Goal: Task Accomplishment & Management: Use online tool/utility

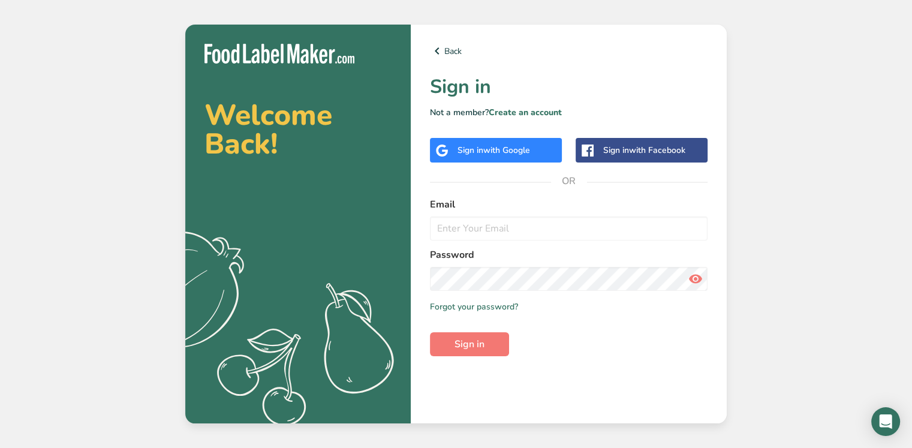
click at [545, 149] on div "Sign in with Google" at bounding box center [496, 150] width 132 height 25
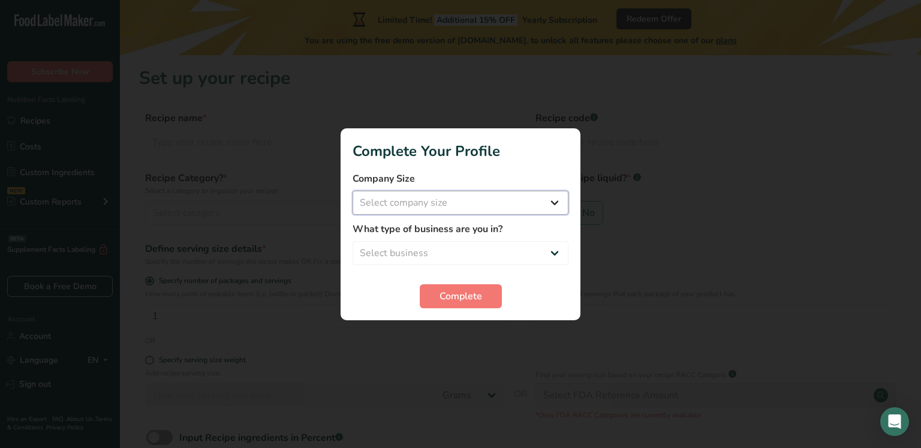
click at [398, 199] on select "Select company size Fewer than 10 Employees 10 to 50 Employees 51 to 500 Employ…" at bounding box center [460, 203] width 216 height 24
select select "1"
click at [352, 191] on select "Select company size Fewer than 10 Employees 10 to 50 Employees 51 to 500 Employ…" at bounding box center [460, 203] width 216 height 24
click at [439, 250] on select "Select business Packaged Food Manufacturer Restaurant & Cafe Bakery Meal Plans …" at bounding box center [460, 253] width 216 height 24
select select "3"
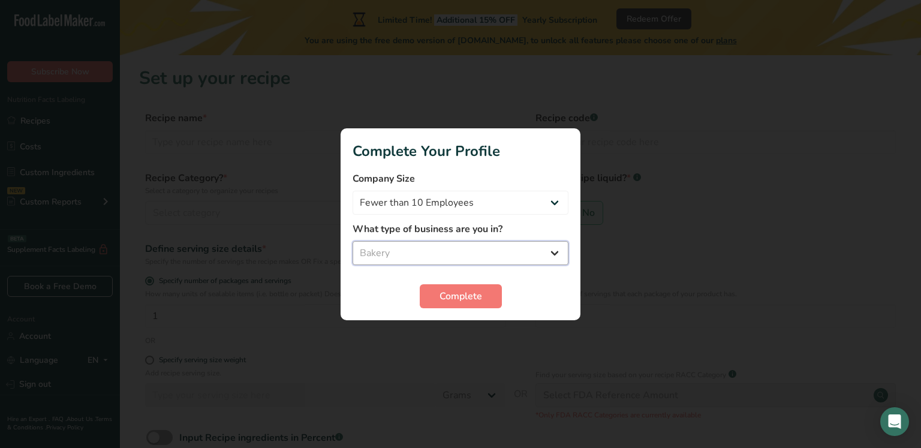
click at [352, 241] on select "Select business Packaged Food Manufacturer Restaurant & Cafe Bakery Meal Plans …" at bounding box center [460, 253] width 216 height 24
click at [482, 293] on button "Complete" at bounding box center [461, 296] width 82 height 24
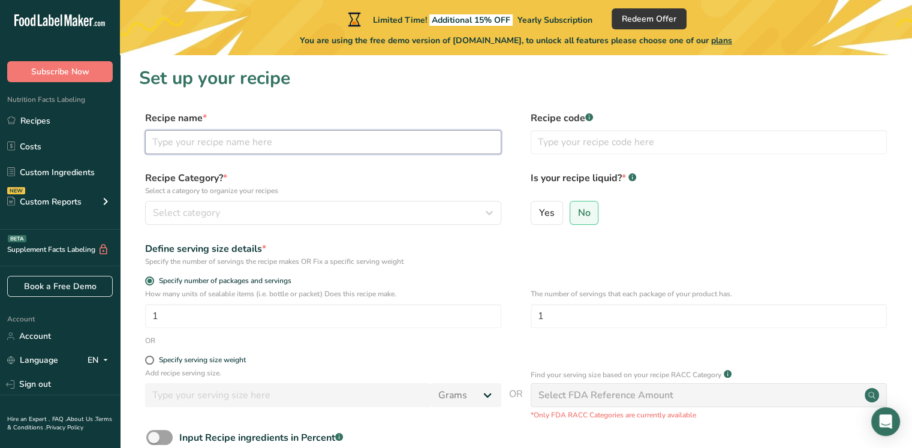
click at [270, 144] on input "text" at bounding box center [323, 142] width 356 height 24
type input "corn tortilla"
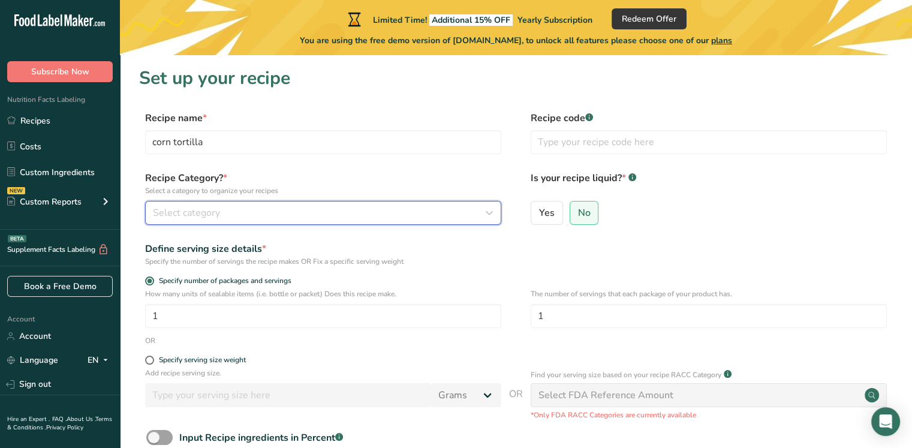
click at [267, 215] on div "Select category" at bounding box center [319, 213] width 333 height 14
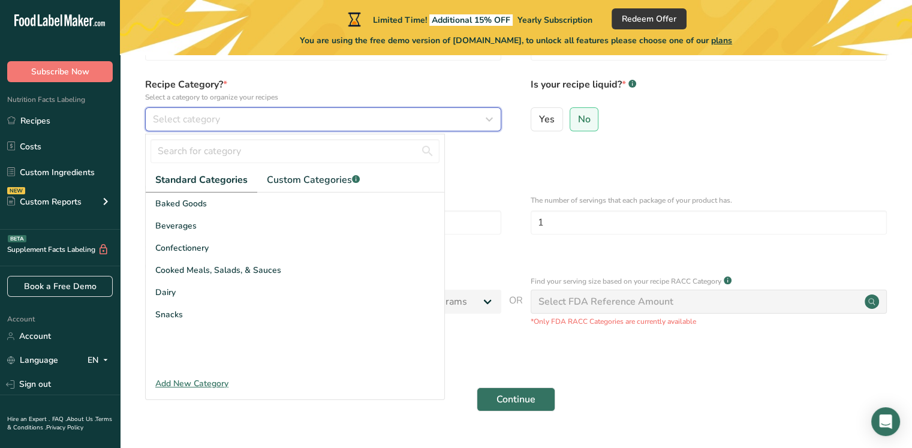
scroll to position [98, 0]
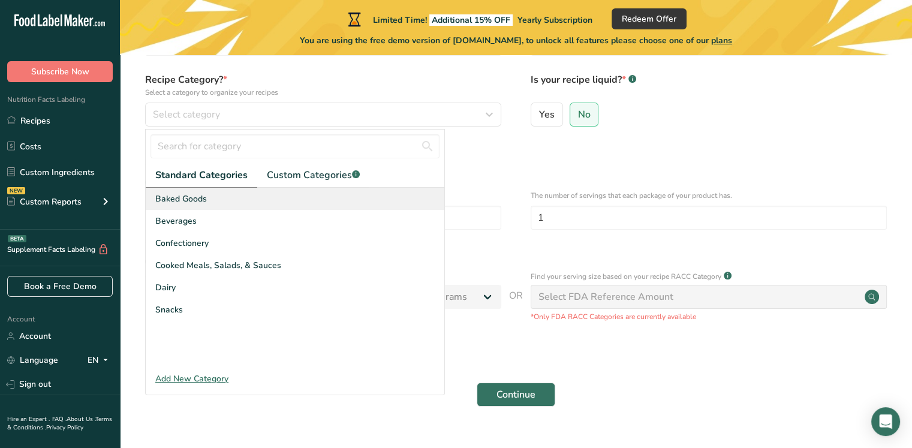
click at [195, 197] on span "Baked Goods" at bounding box center [181, 198] width 52 height 13
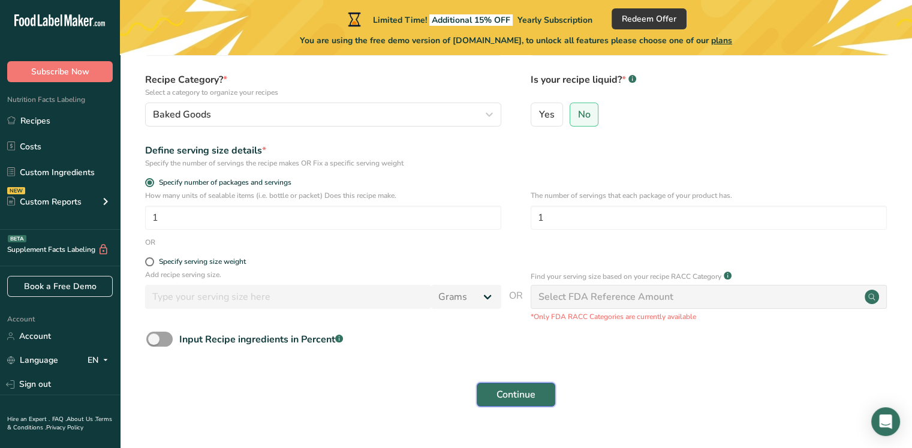
click at [503, 399] on span "Continue" at bounding box center [515, 394] width 39 height 14
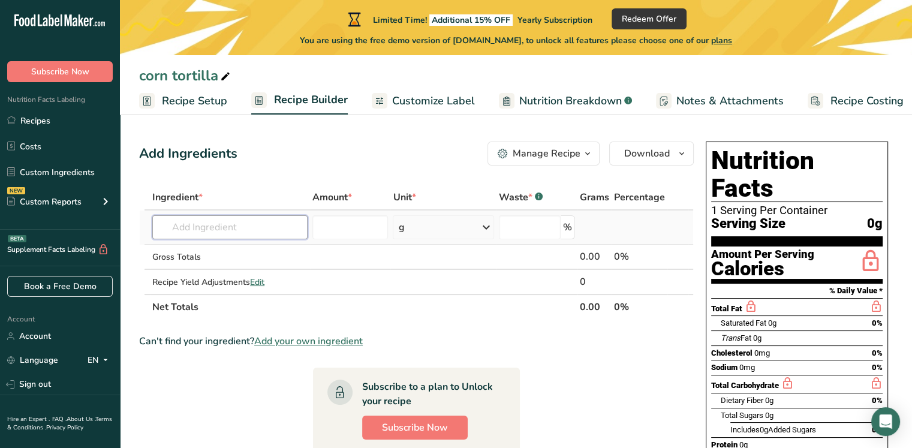
click at [249, 230] on input "text" at bounding box center [229, 227] width 155 height 24
type input "g"
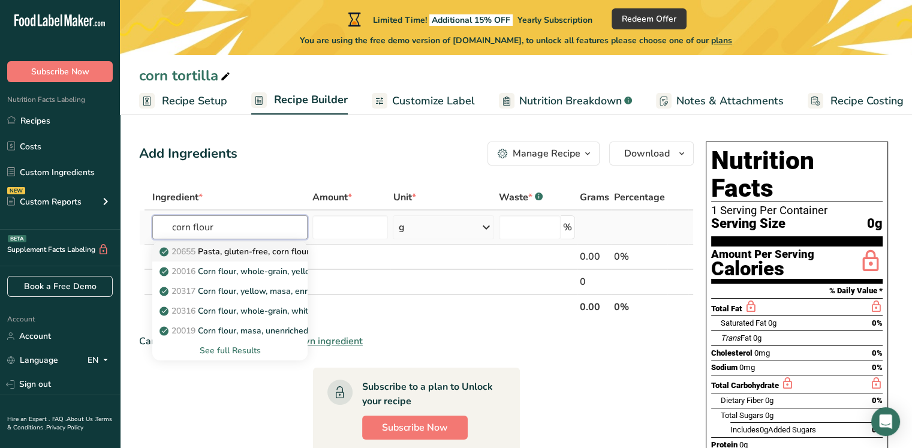
type input "corn flour"
drag, startPoint x: 262, startPoint y: 253, endPoint x: 252, endPoint y: 225, distance: 29.8
click at [252, 225] on div "20655 Pasta, gluten-free, corn flour and quinoa flour, cooked, ANCIENT HARVEST …" at bounding box center [229, 227] width 155 height 24
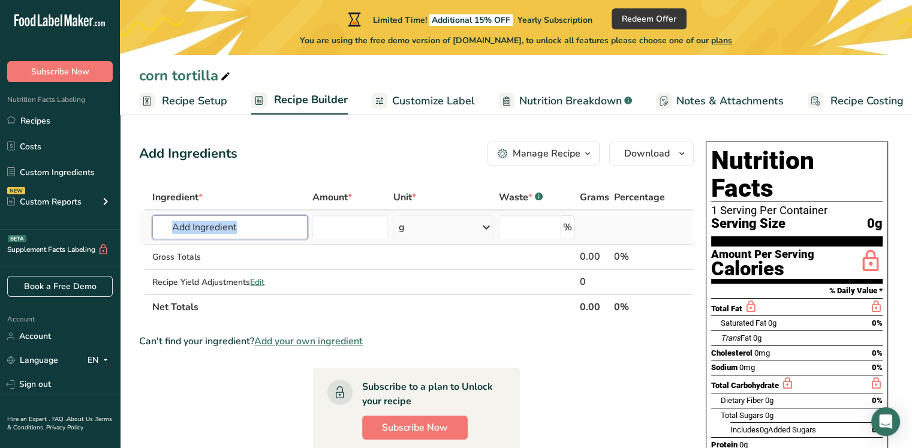
click at [252, 226] on input "text" at bounding box center [229, 227] width 155 height 24
type input "m"
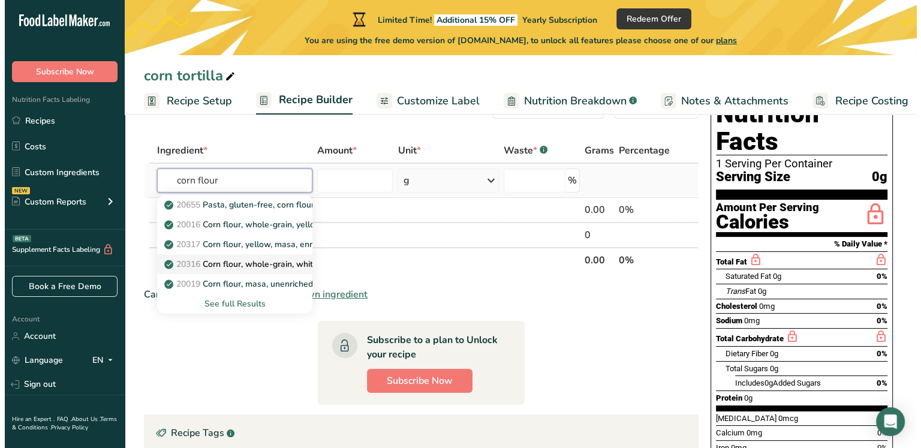
scroll to position [42, 0]
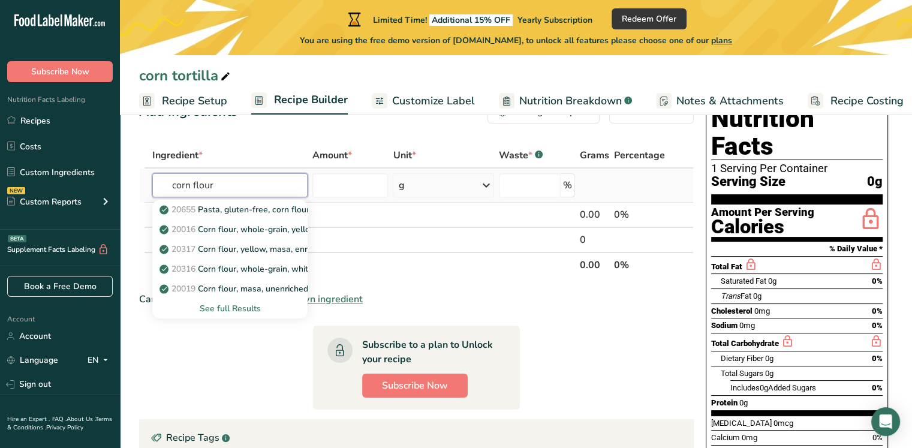
type input "corn flour"
click at [229, 303] on div "See full Results" at bounding box center [230, 308] width 136 height 13
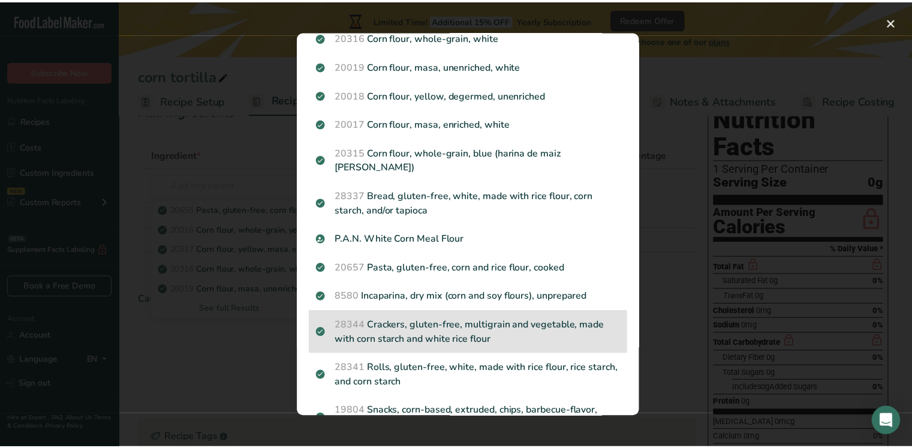
scroll to position [0, 0]
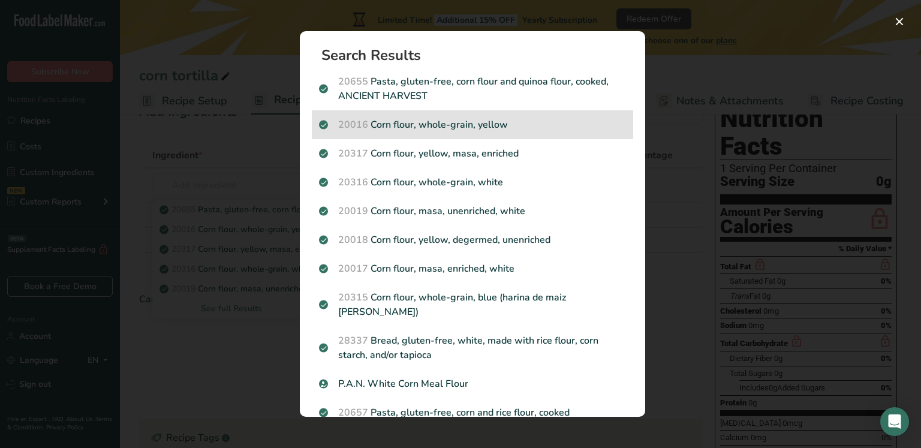
click at [568, 125] on p "20016 Corn flour, whole-grain, yellow" at bounding box center [472, 124] width 307 height 14
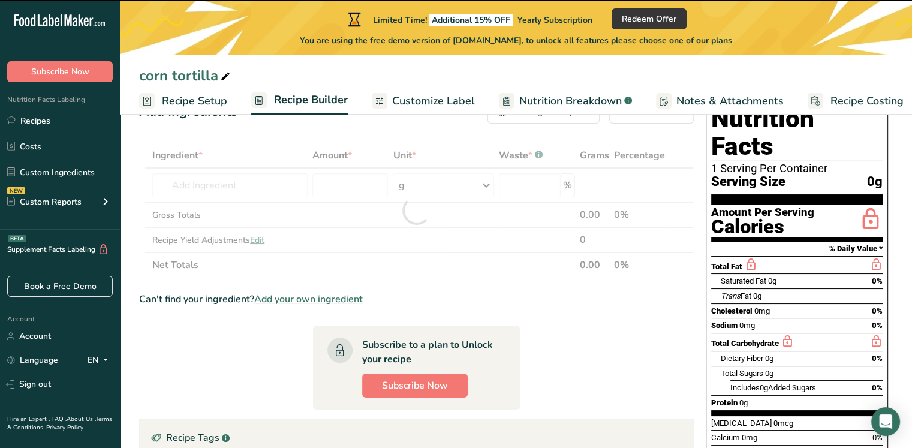
type input "0"
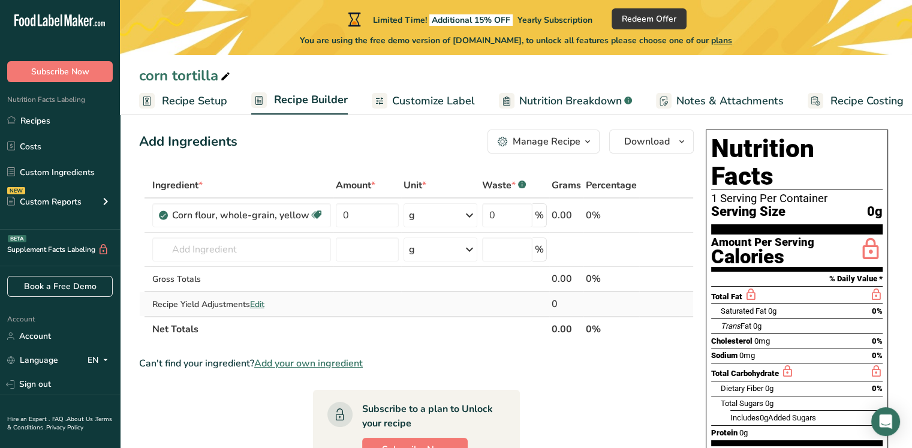
scroll to position [4, 0]
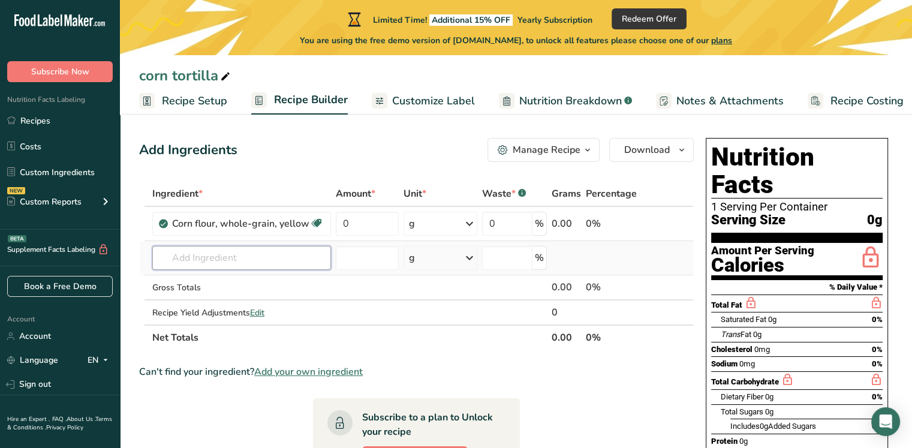
click at [204, 260] on input "text" at bounding box center [241, 258] width 179 height 24
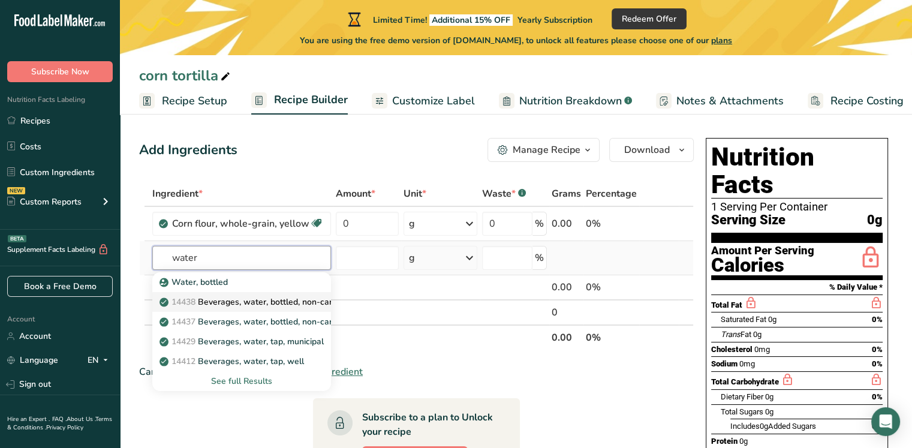
type input "water"
click at [228, 300] on p "14438 Beverages, water, bottled, non-carbonated, [PERSON_NAME]" at bounding box center [300, 301] width 276 height 13
type input "Beverages, water, bottled, non-carbonated, CRYSTAL GEYSER"
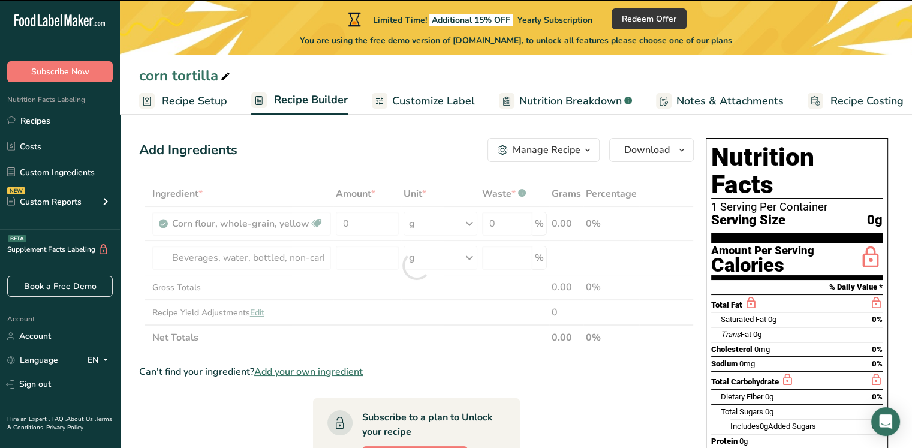
type input "0"
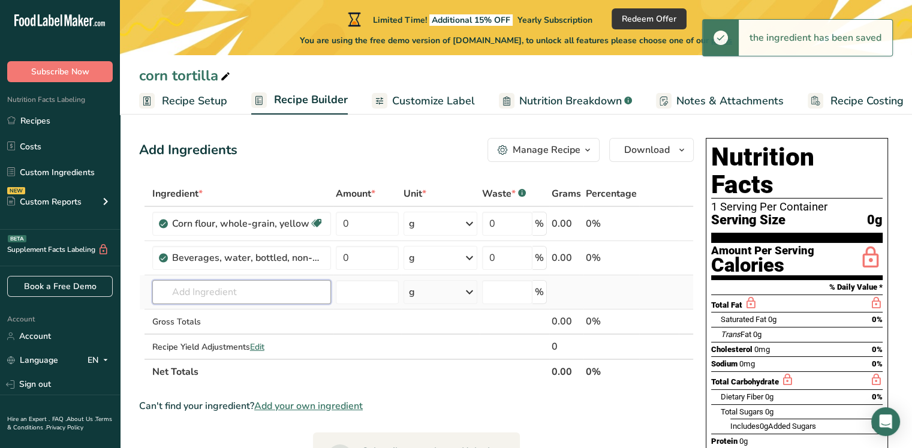
click at [232, 293] on input "text" at bounding box center [241, 292] width 179 height 24
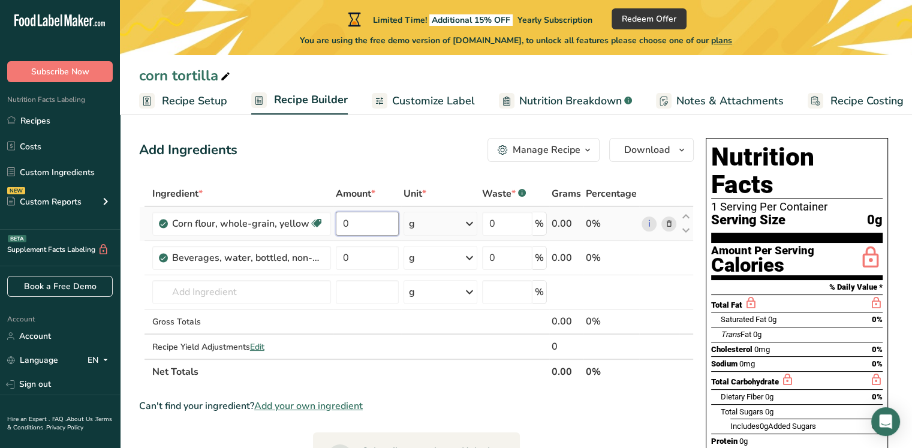
click at [388, 221] on input "0" at bounding box center [367, 224] width 63 height 24
type input "1000"
click at [465, 219] on div "Ingredient * Amount * Unit * Waste * .a-a{fill:#347362;}.b-a{fill:#fff;} Grams …" at bounding box center [416, 282] width 554 height 203
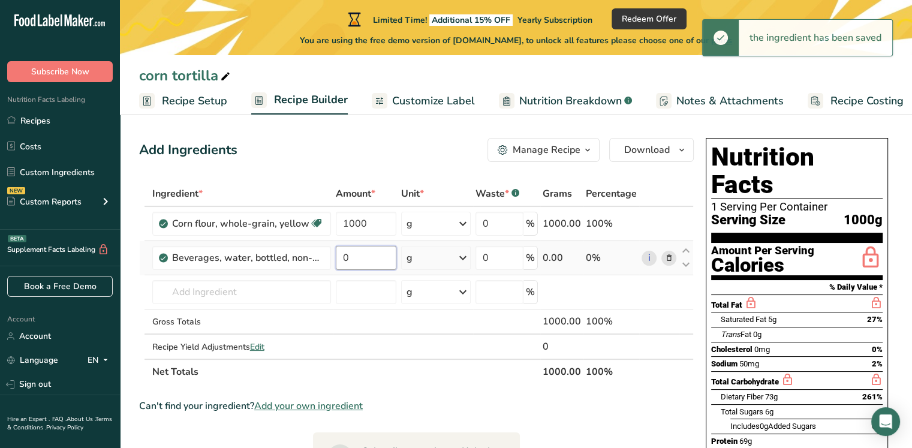
click at [371, 261] on input "0" at bounding box center [366, 258] width 61 height 24
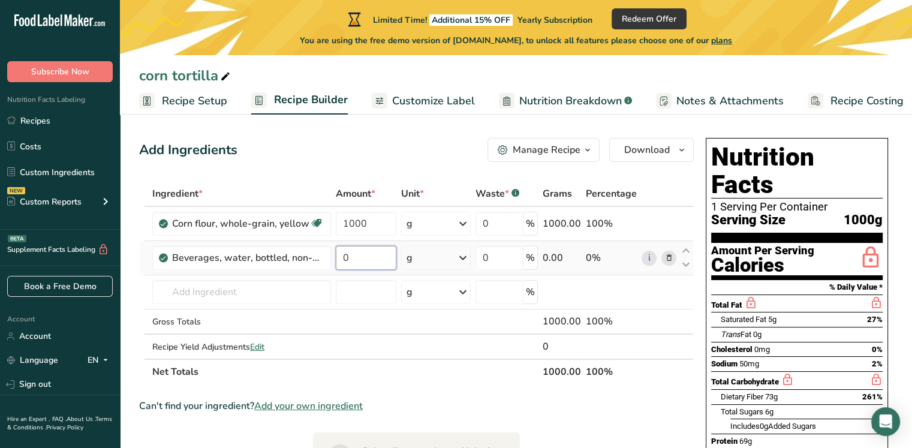
click at [371, 261] on input "0" at bounding box center [366, 258] width 61 height 24
type input "1200"
click at [458, 262] on div "Ingredient * Amount * Unit * Waste * .a-a{fill:#347362;}.b-a{fill:#fff;} Grams …" at bounding box center [416, 282] width 554 height 203
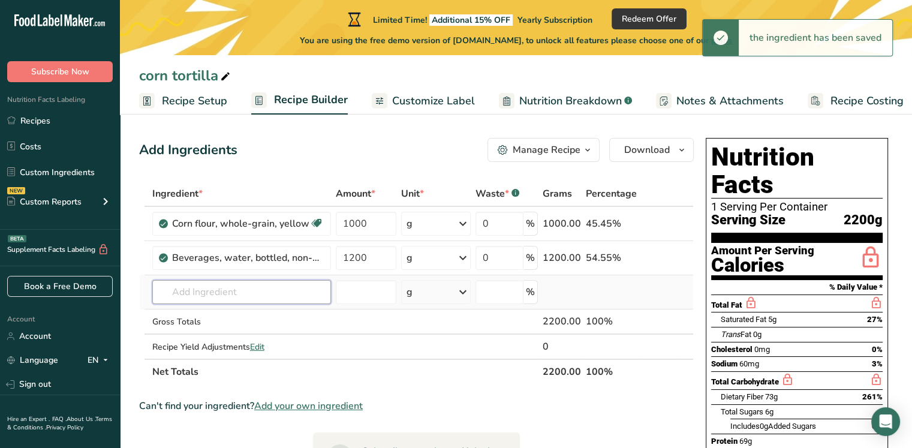
click at [280, 293] on input "text" at bounding box center [241, 292] width 179 height 24
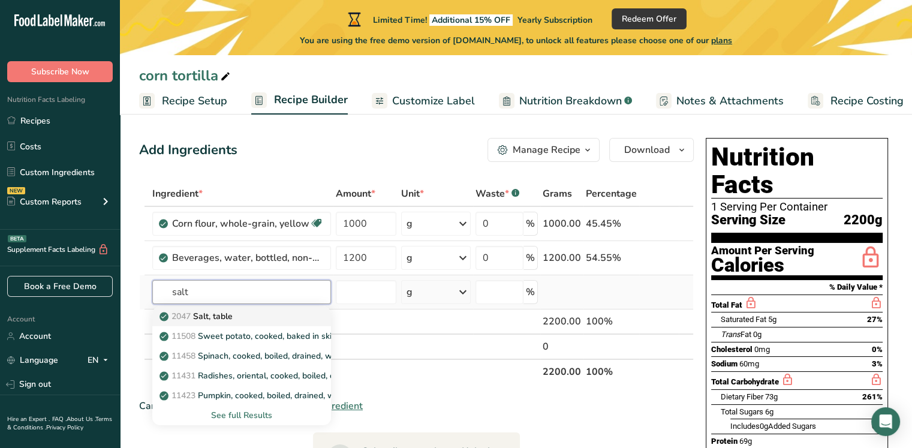
type input "salt"
click at [241, 316] on div "2047 Salt, table" at bounding box center [232, 316] width 140 height 13
type input "Salt, table"
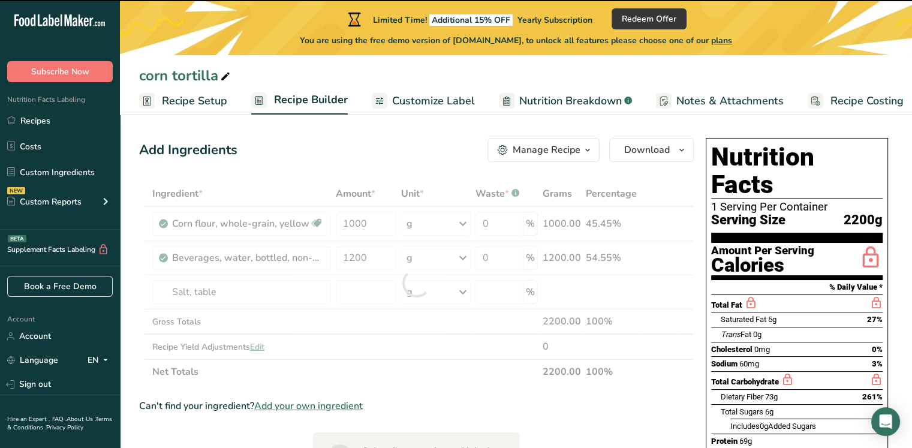
type input "0"
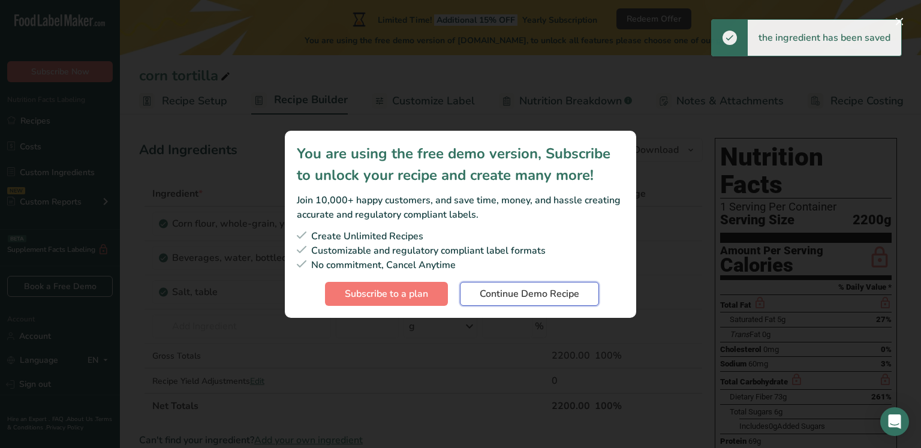
click at [531, 291] on span "Continue Demo Recipe" at bounding box center [528, 293] width 99 height 14
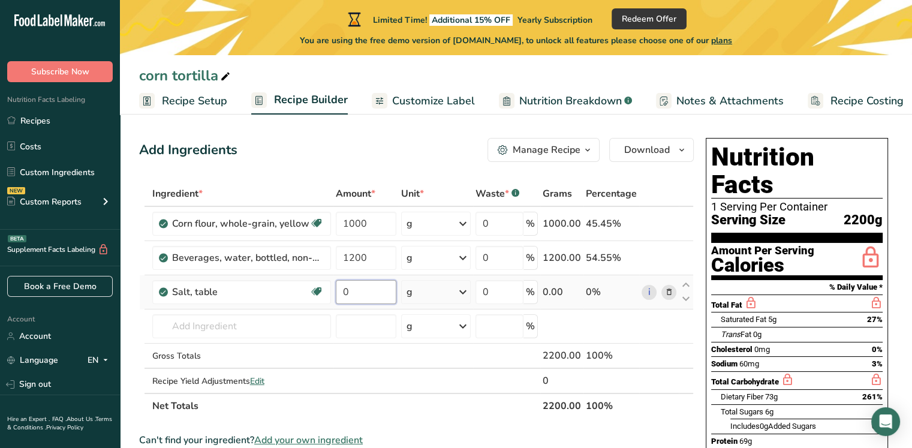
click at [354, 288] on input "0" at bounding box center [366, 292] width 61 height 24
type input "2"
click at [399, 406] on div "Ingredient * Amount * Unit * Waste * .a-a{fill:#347362;}.b-a{fill:#fff;} Grams …" at bounding box center [416, 299] width 554 height 237
click at [369, 287] on input "12" at bounding box center [366, 292] width 61 height 24
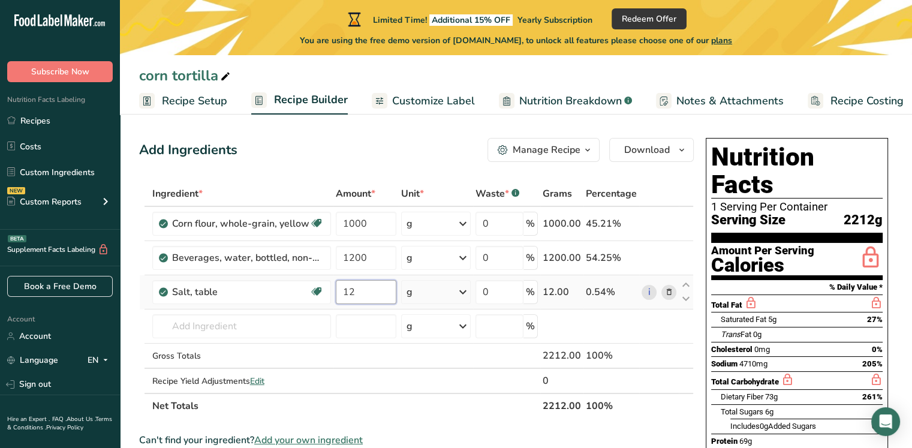
click at [369, 287] on input "12" at bounding box center [366, 292] width 61 height 24
type input "1"
click at [687, 298] on icon at bounding box center [685, 298] width 14 height 9
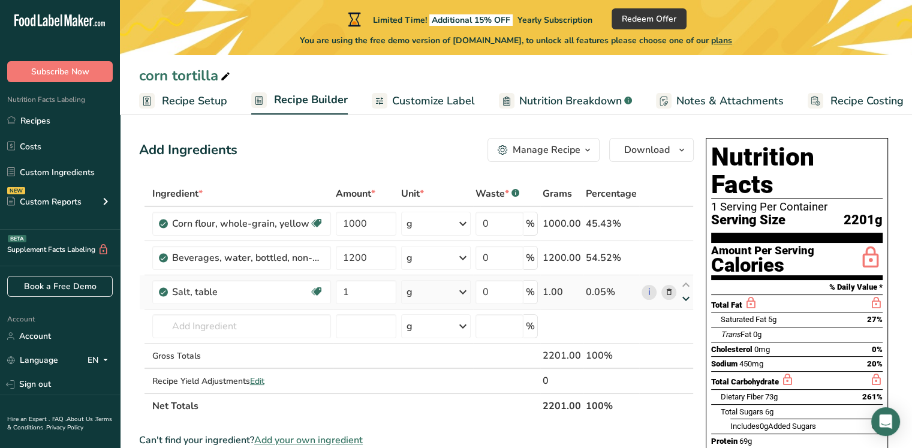
click at [687, 298] on icon at bounding box center [685, 298] width 14 height 9
click at [470, 295] on icon at bounding box center [462, 292] width 14 height 22
click at [444, 332] on div "1 tsp" at bounding box center [458, 332] width 101 height 17
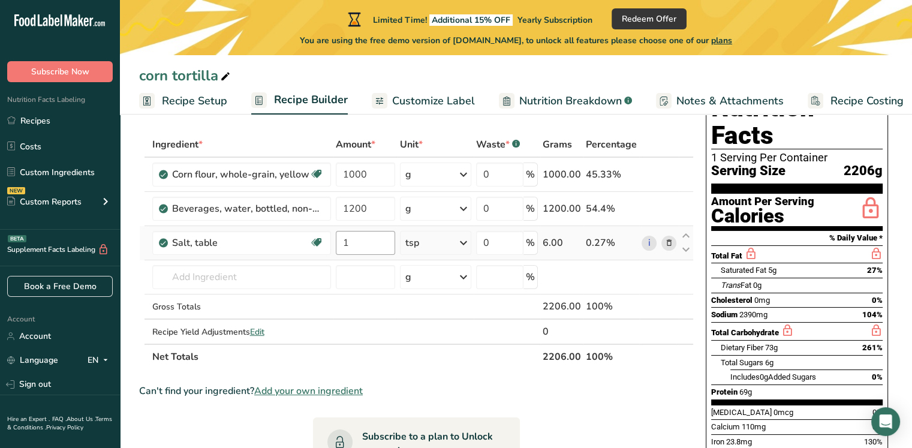
scroll to position [47, 0]
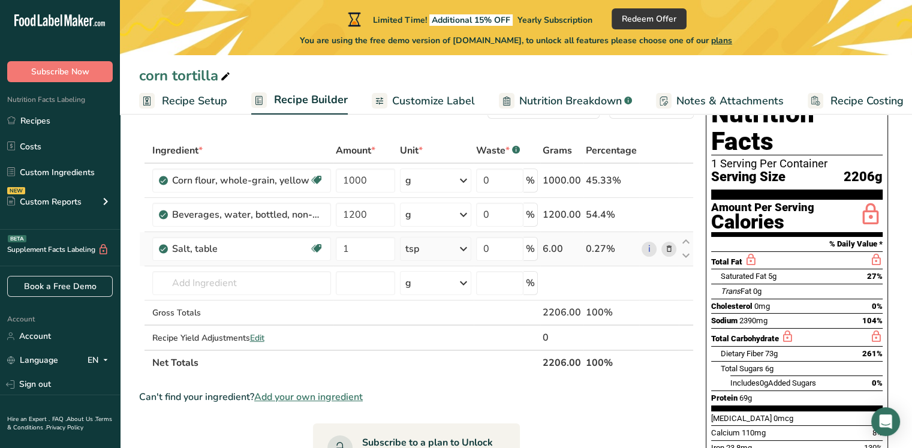
click at [669, 247] on icon at bounding box center [668, 249] width 8 height 13
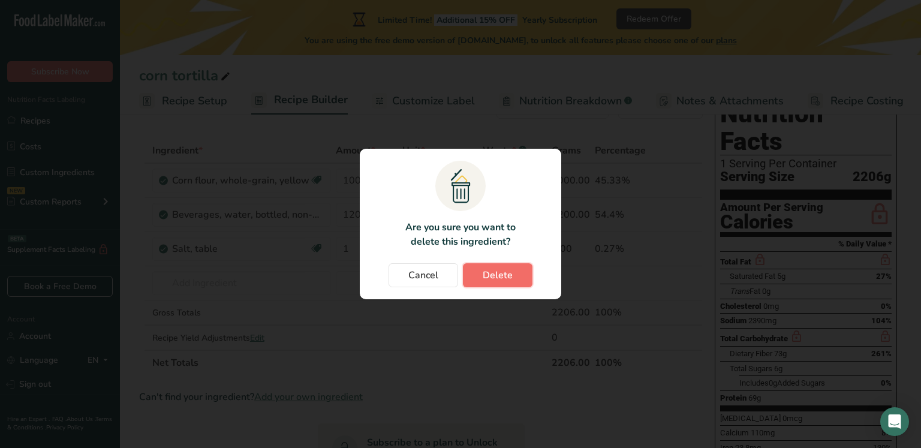
click at [496, 277] on span "Delete" at bounding box center [497, 275] width 30 height 14
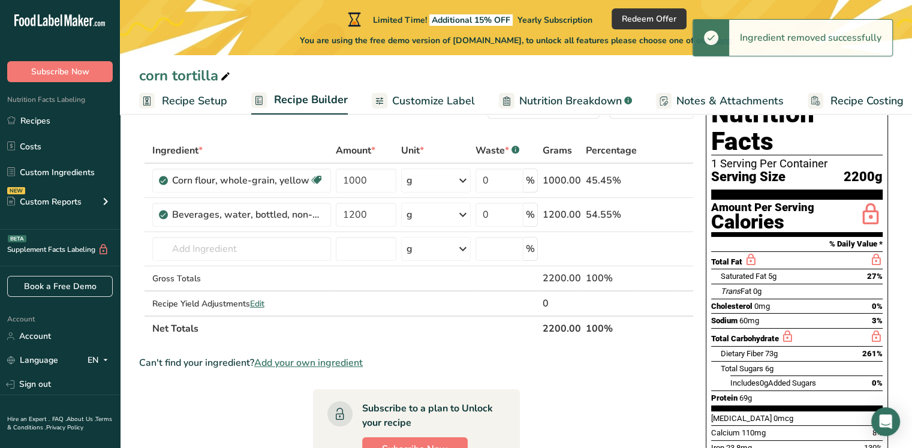
click at [496, 277] on td at bounding box center [506, 278] width 67 height 25
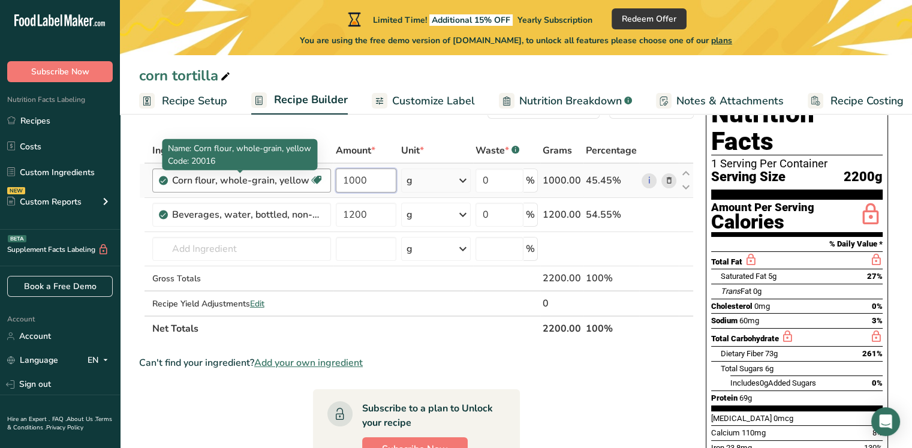
drag, startPoint x: 369, startPoint y: 176, endPoint x: 269, endPoint y: 184, distance: 101.0
click at [269, 184] on tr "Corn flour, whole-grain, yellow Dairy free Gluten free Vegan Vegetarian Soy fre…" at bounding box center [416, 181] width 553 height 34
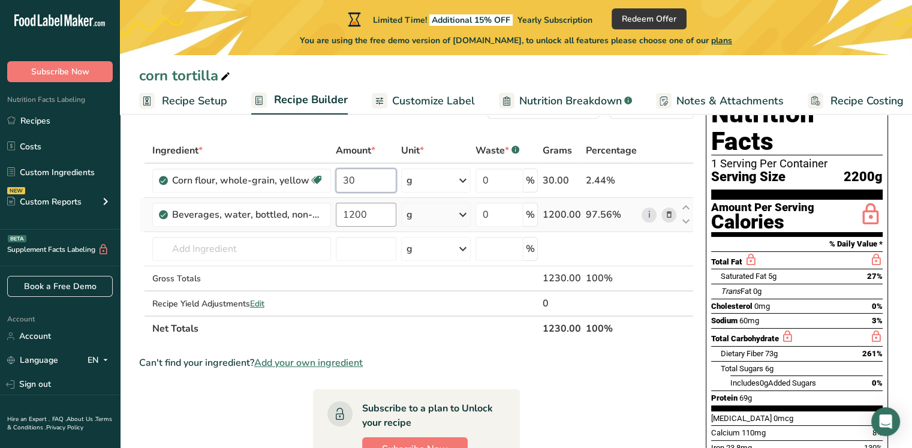
type input "30"
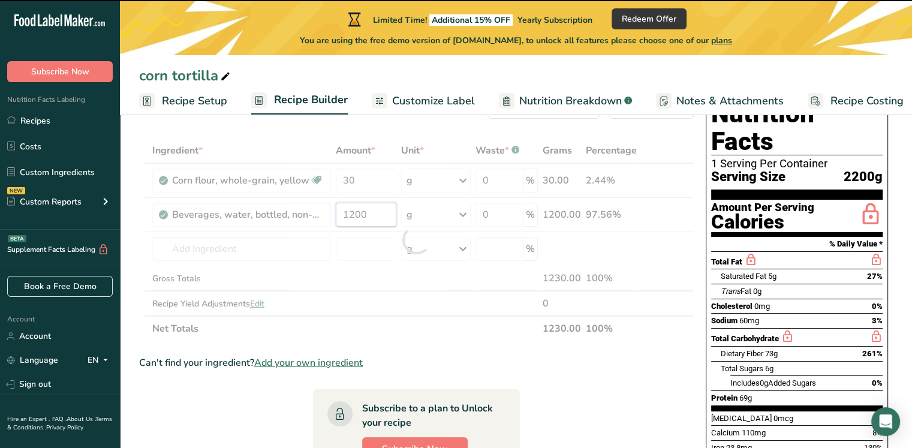
drag, startPoint x: 373, startPoint y: 216, endPoint x: 299, endPoint y: 224, distance: 74.1
click at [299, 224] on div "Ingredient * Amount * Unit * Waste * .a-a{fill:#347362;}.b-a{fill:#fff;} Grams …" at bounding box center [416, 239] width 554 height 203
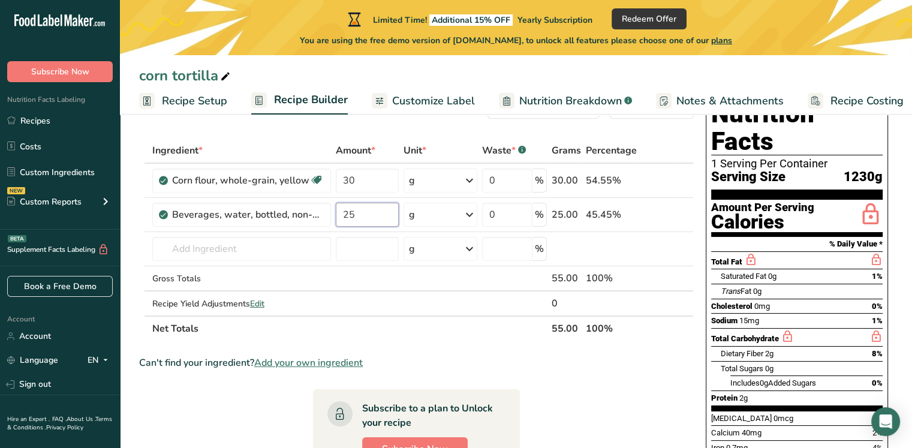
type input "25"
click at [469, 331] on div "Ingredient * Amount * Unit * Waste * .a-a{fill:#347362;}.b-a{fill:#fff;} Grams …" at bounding box center [416, 239] width 554 height 203
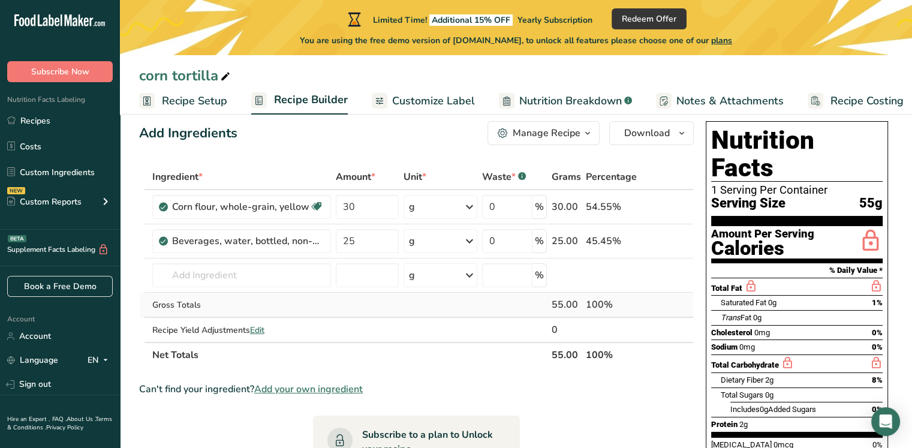
scroll to position [21, 0]
drag, startPoint x: 777, startPoint y: 206, endPoint x: 801, endPoint y: 211, distance: 24.0
click at [801, 228] on div "Amount Per Serving" at bounding box center [762, 233] width 103 height 11
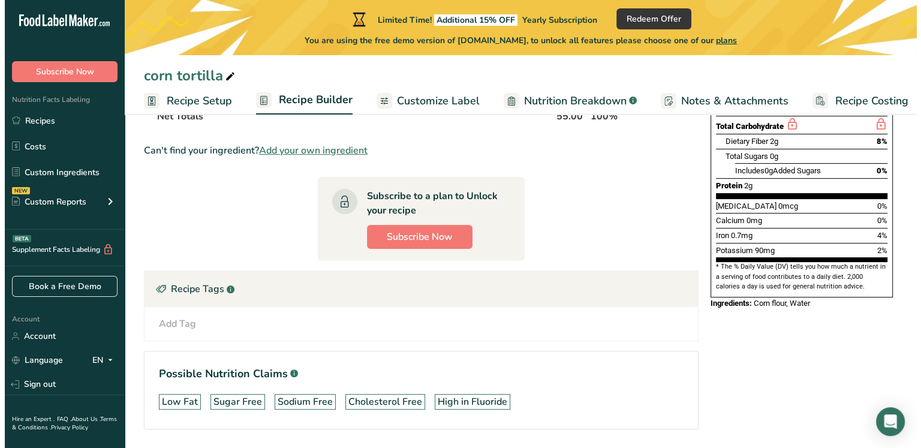
scroll to position [295, 0]
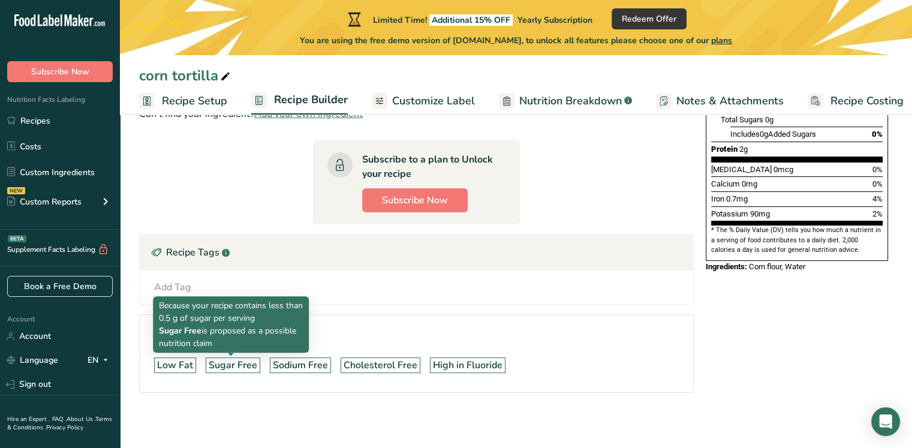
click at [231, 363] on div "Sugar Free" at bounding box center [233, 365] width 49 height 14
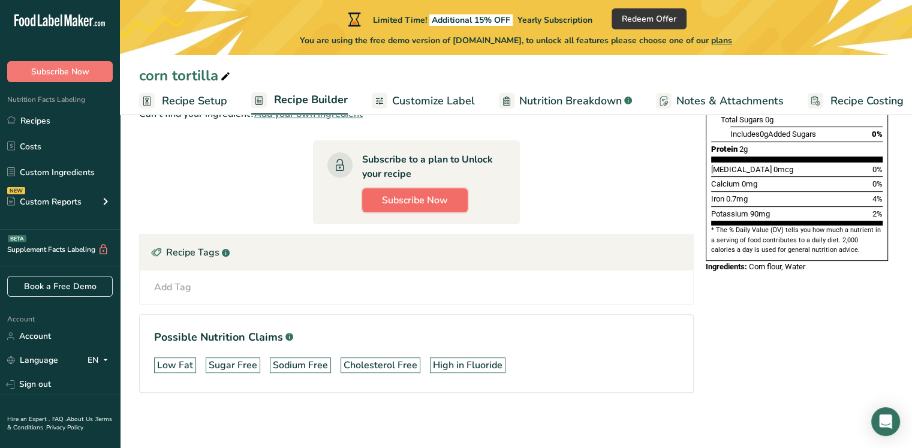
click at [445, 208] on button "Subscribe Now" at bounding box center [414, 200] width 105 height 24
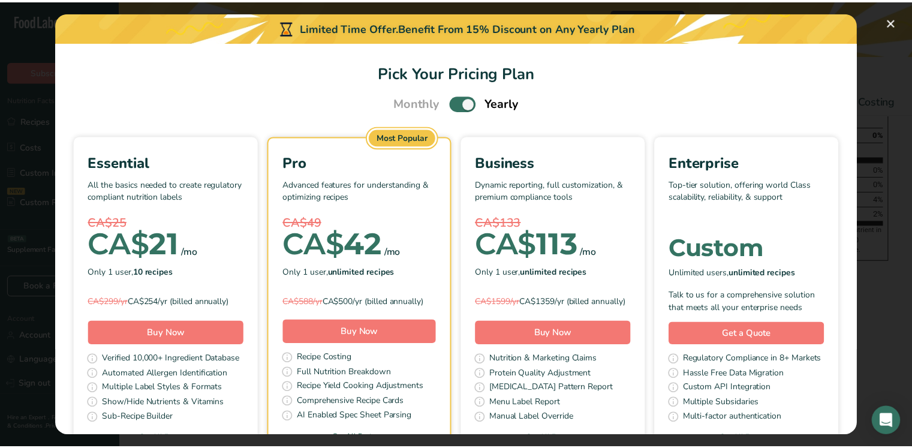
scroll to position [79, 0]
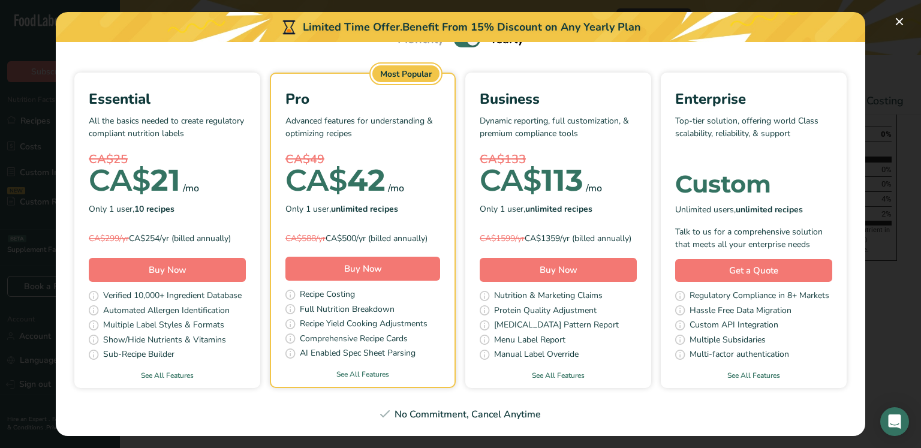
click at [8, 327] on div "Pick Your Pricing Plan Modal" at bounding box center [460, 224] width 921 height 448
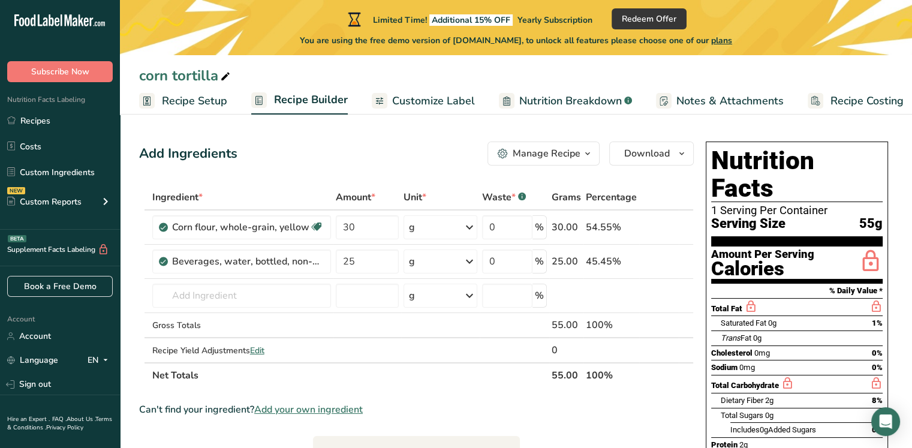
scroll to position [0, 0]
click at [669, 156] on span "Download" at bounding box center [647, 153] width 46 height 14
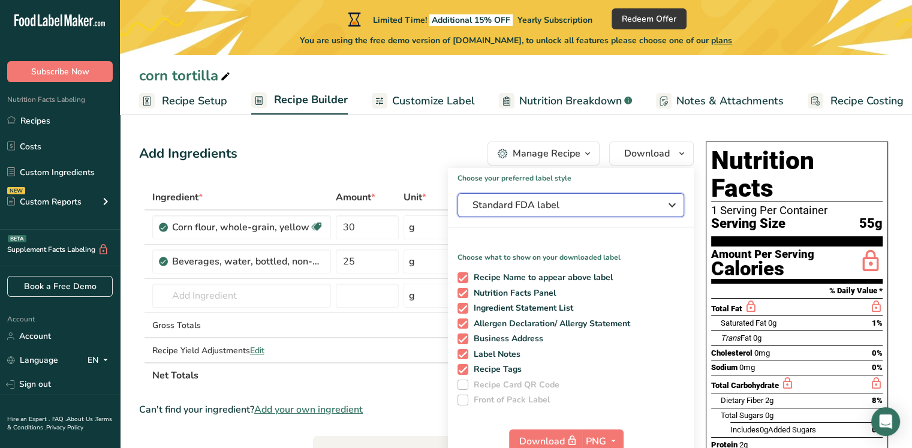
click at [622, 202] on span "Standard FDA label" at bounding box center [562, 205] width 180 height 14
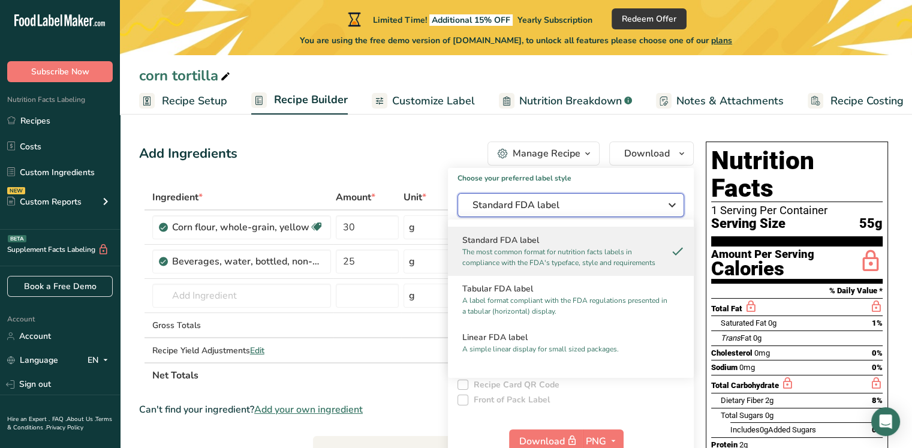
click at [622, 202] on span "Standard FDA label" at bounding box center [562, 205] width 180 height 14
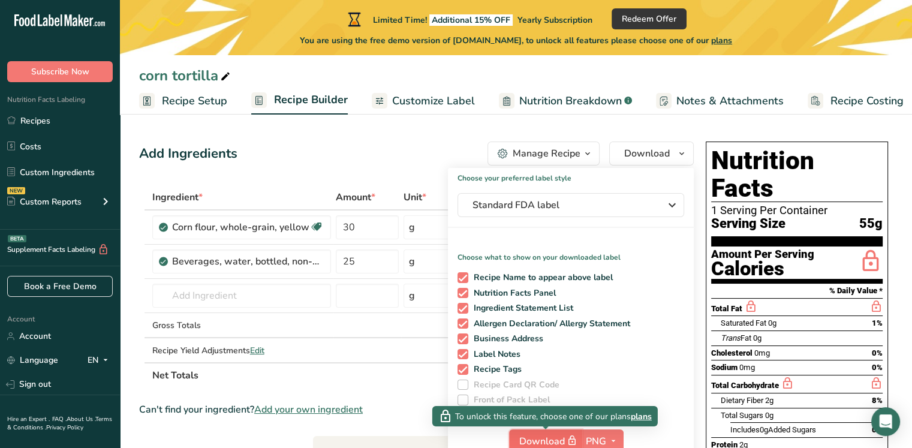
click at [544, 434] on span "Download" at bounding box center [549, 440] width 60 height 15
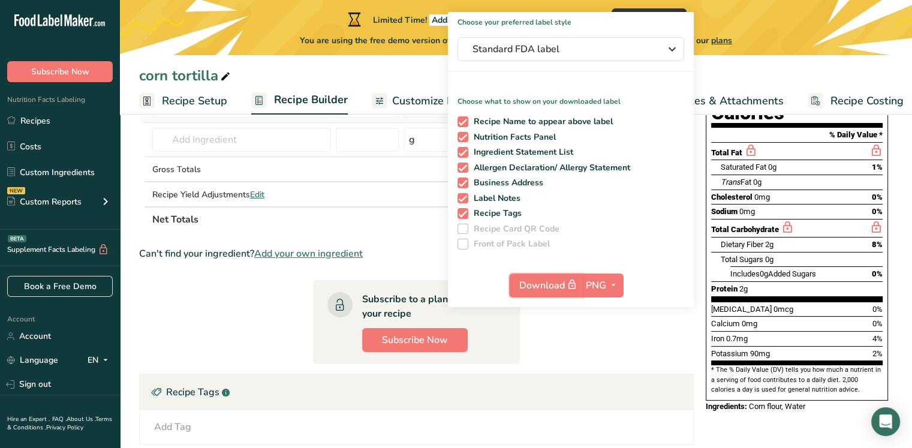
scroll to position [164, 0]
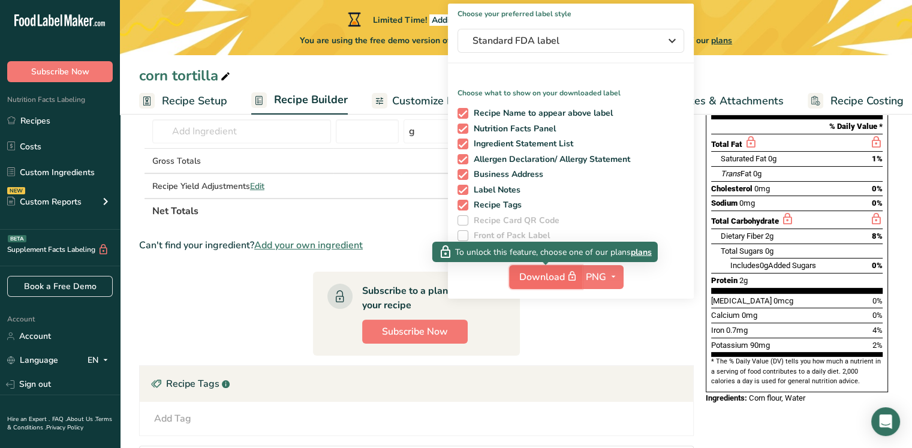
click at [556, 279] on span "Download" at bounding box center [549, 276] width 60 height 15
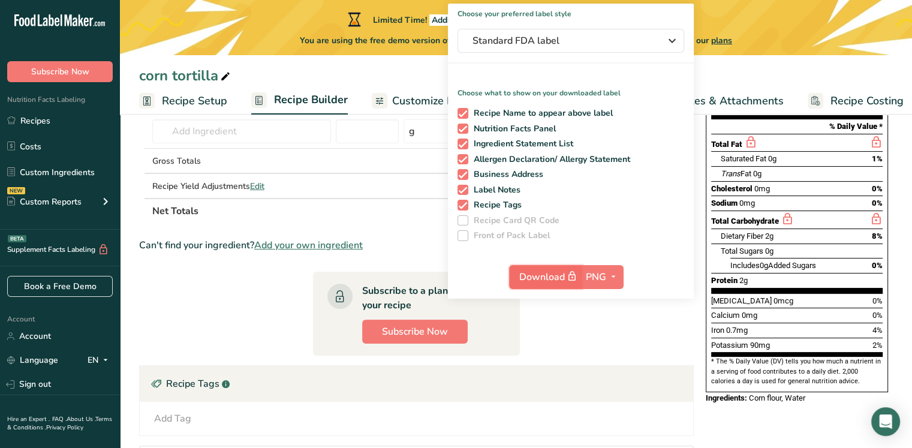
click at [556, 279] on span "Download" at bounding box center [549, 276] width 60 height 15
click at [460, 109] on span at bounding box center [462, 113] width 11 height 11
click at [460, 109] on input "Recipe Name to appear above label" at bounding box center [461, 113] width 8 height 8
click at [460, 109] on span at bounding box center [462, 113] width 11 height 11
click at [460, 109] on input "Recipe Name to appear above label" at bounding box center [461, 113] width 8 height 8
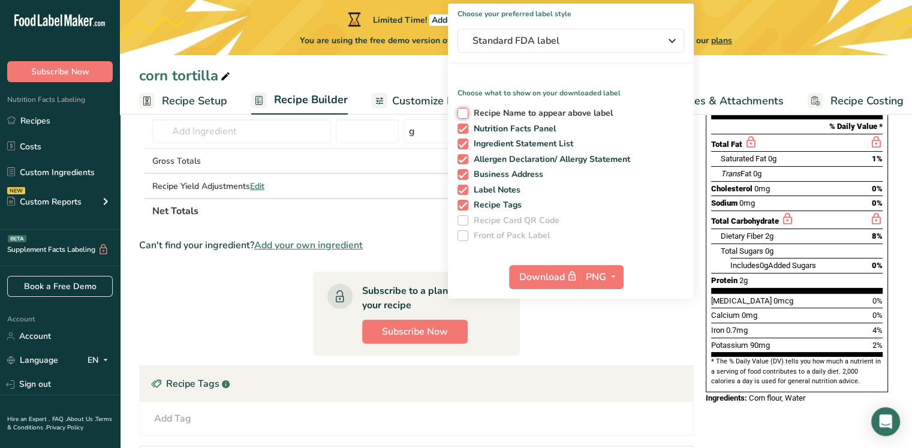
checkbox input "true"
click at [300, 257] on section "Ingredient * Amount * Unit * Waste * .a-a{fill:#347362;}.b-a{fill:#fff;} Grams …" at bounding box center [416, 281] width 554 height 523
